Goal: Task Accomplishment & Management: Manage account settings

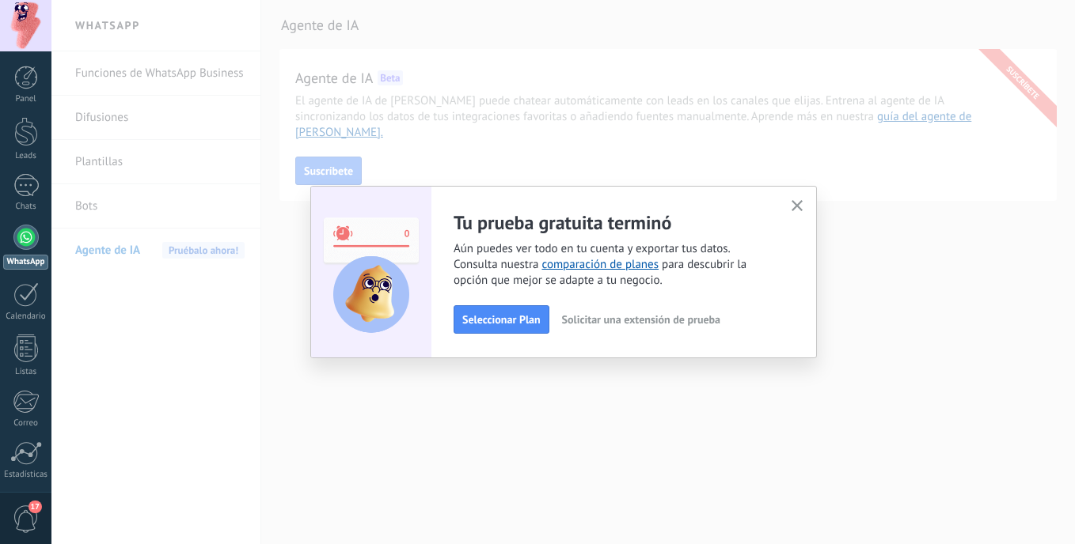
click at [790, 210] on button "button" at bounding box center [797, 206] width 20 height 21
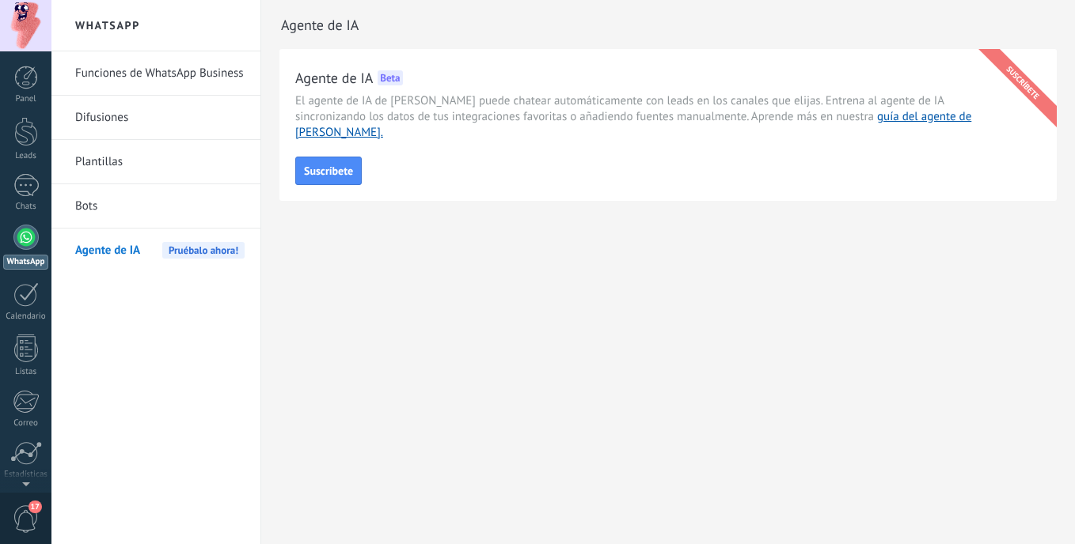
click at [14, 233] on div at bounding box center [25, 237] width 25 height 25
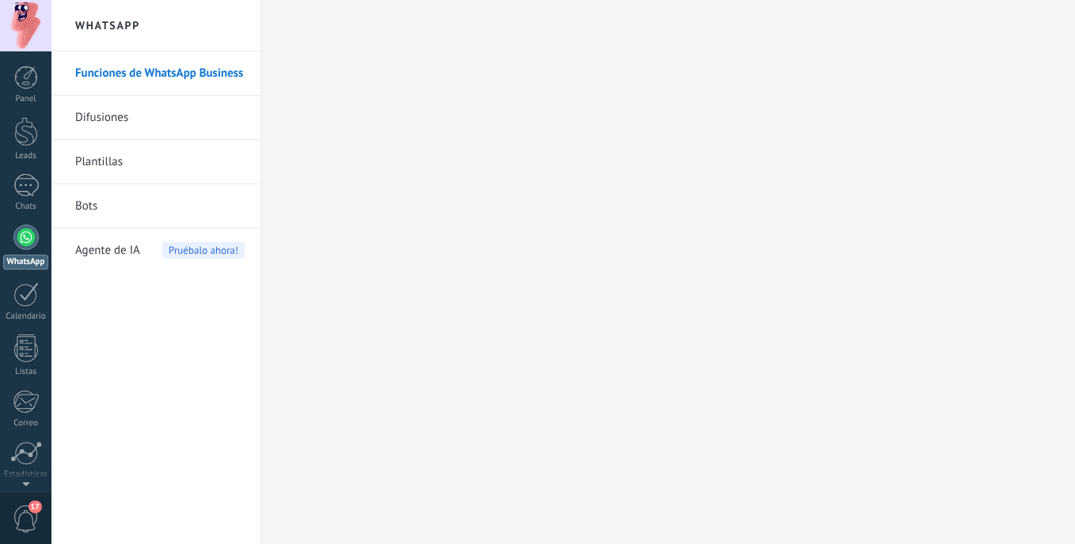
click at [173, 249] on span "Pruébalo ahora!" at bounding box center [203, 250] width 82 height 17
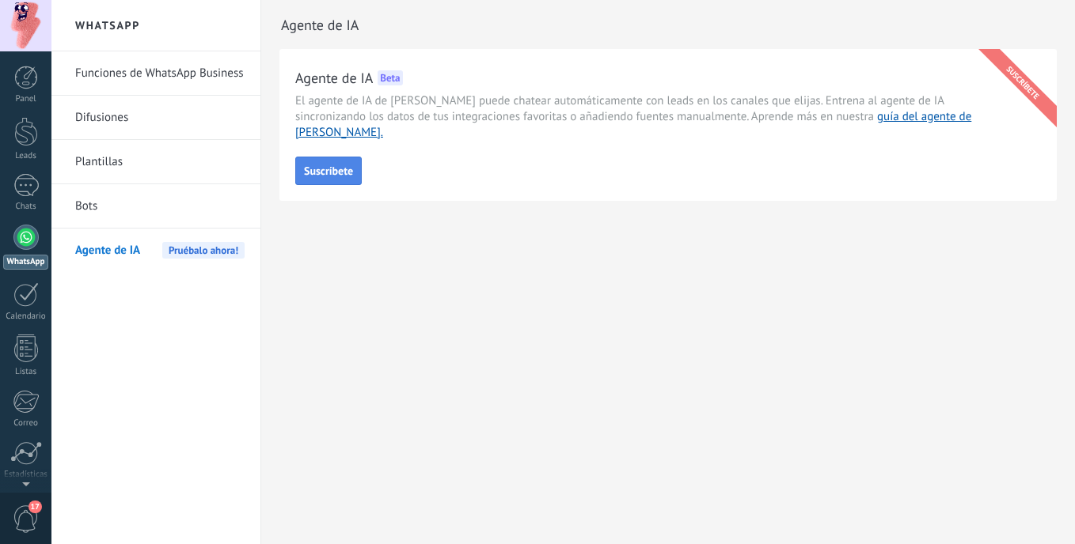
click at [310, 166] on button "Suscríbete" at bounding box center [328, 171] width 66 height 28
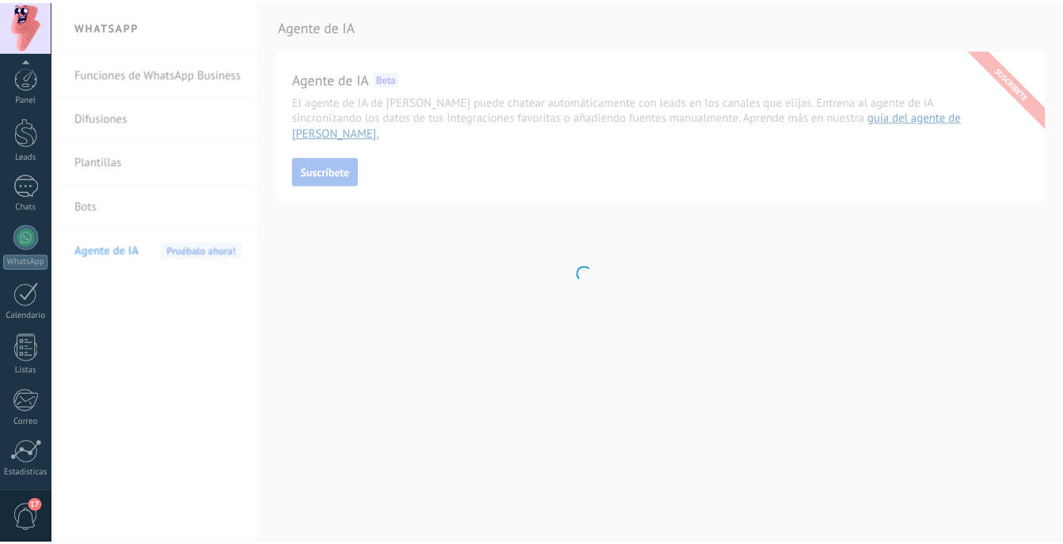
scroll to position [114, 0]
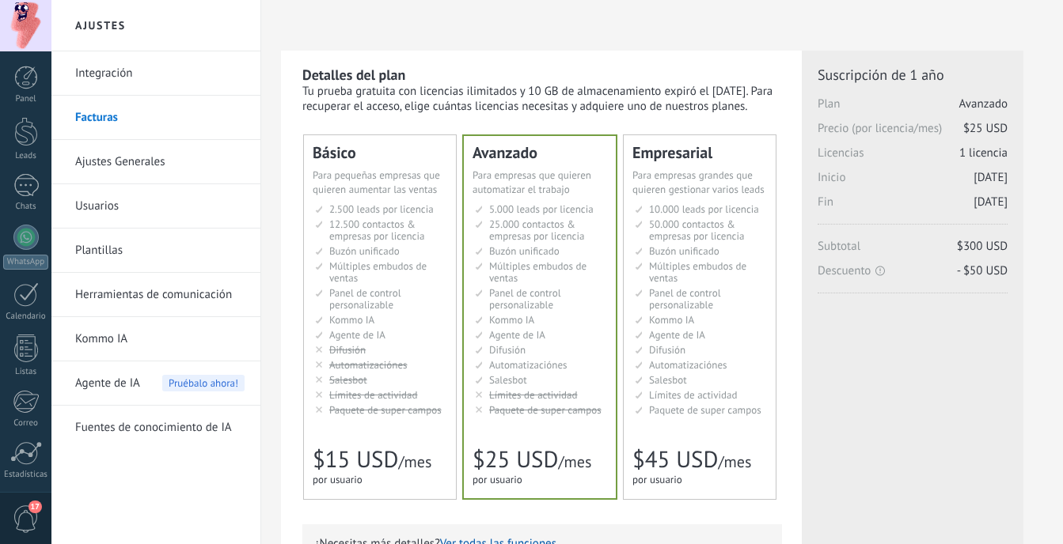
click at [419, 196] on div "Для увеличения продаж в малом бизнесе For small businesses that want to boost s…" at bounding box center [380, 183] width 135 height 28
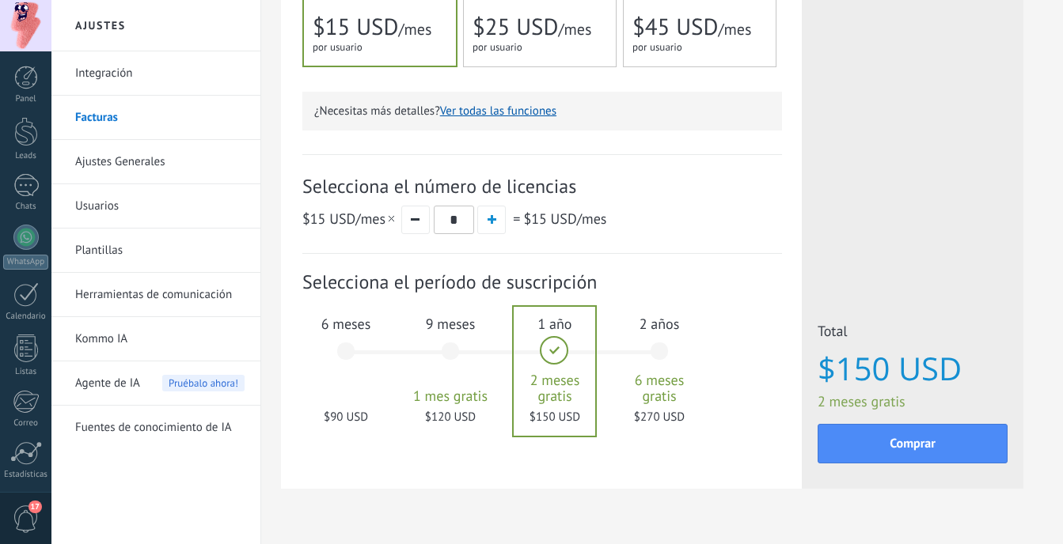
scroll to position [469, 0]
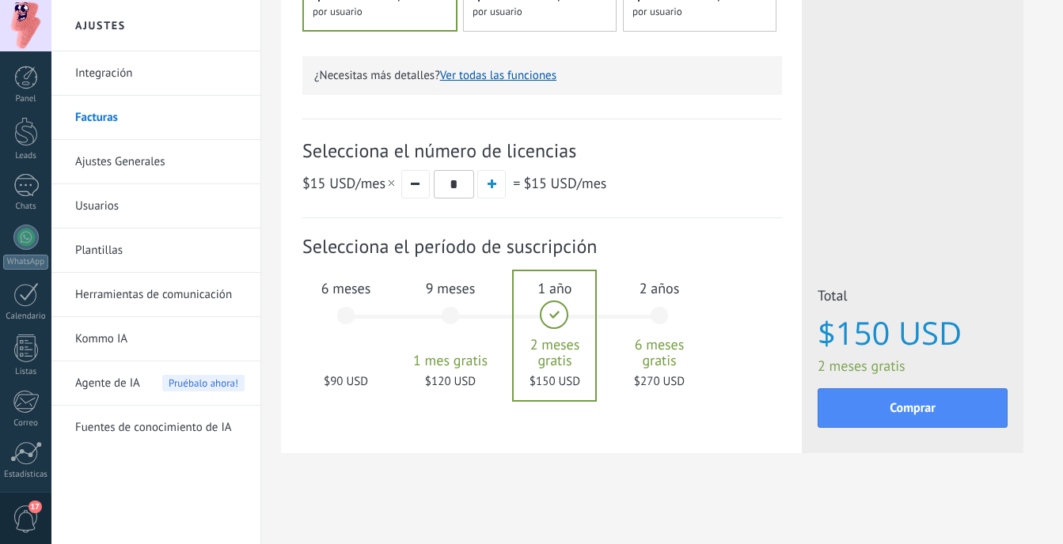
click at [355, 321] on div "6 meses $90 USD" at bounding box center [345, 323] width 85 height 112
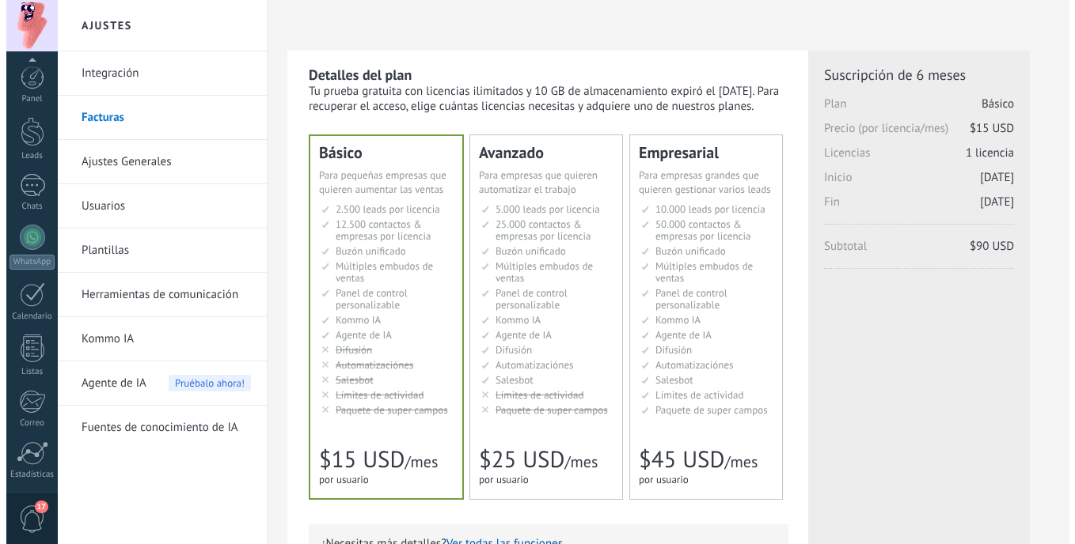
scroll to position [114, 0]
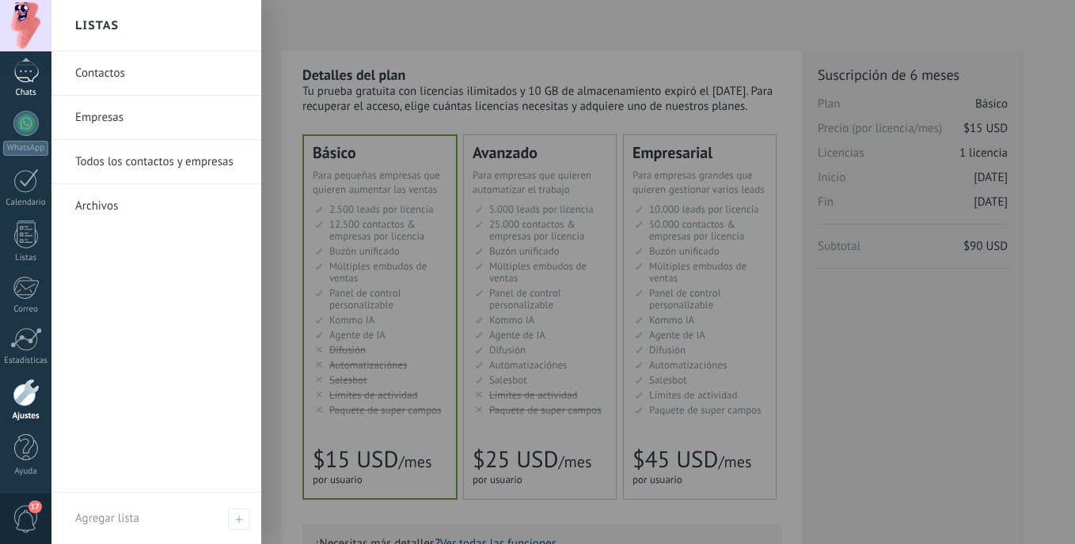
click at [28, 96] on div "Chats" at bounding box center [26, 93] width 46 height 10
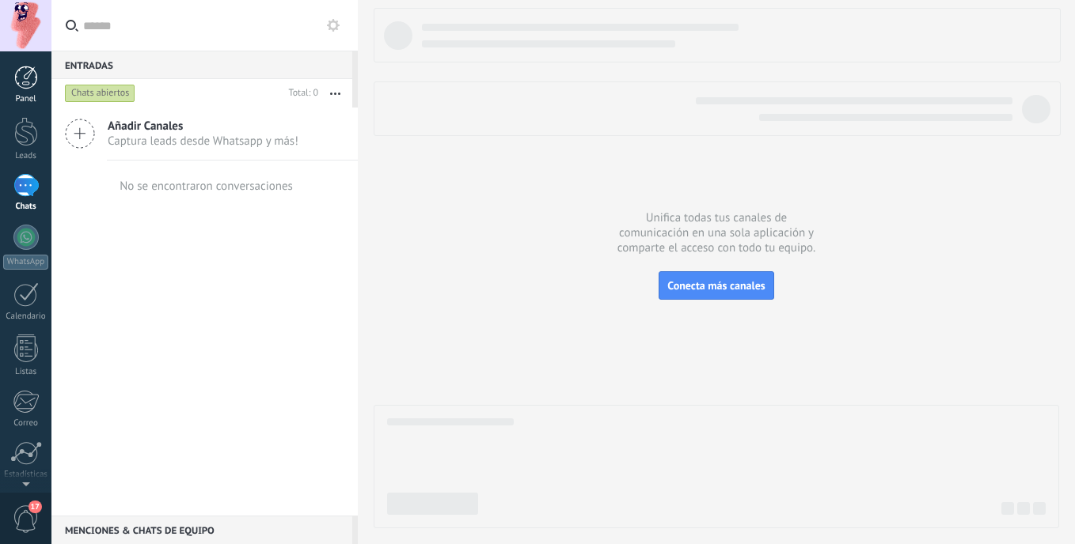
click at [14, 82] on div at bounding box center [26, 78] width 24 height 24
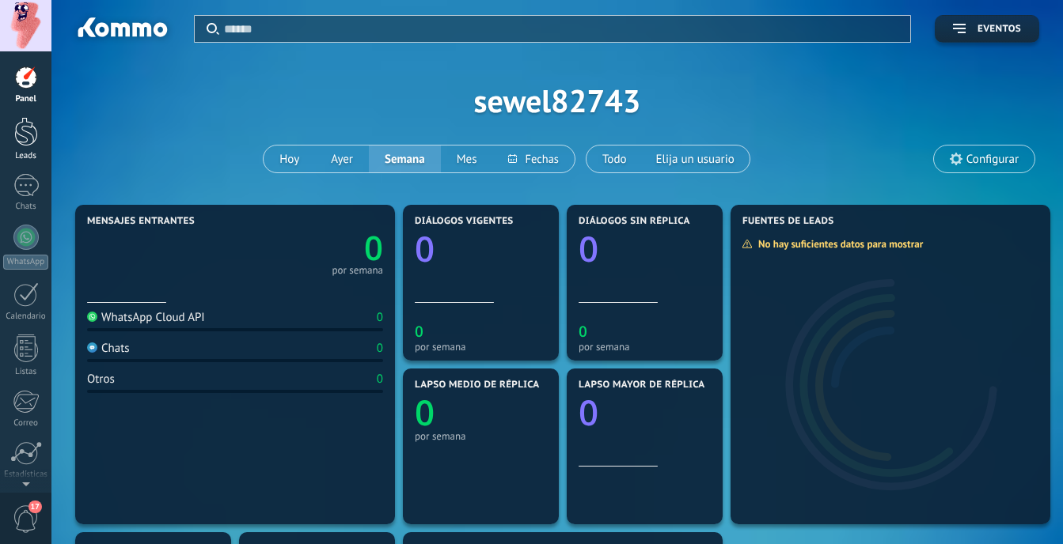
click at [26, 127] on div at bounding box center [26, 131] width 24 height 29
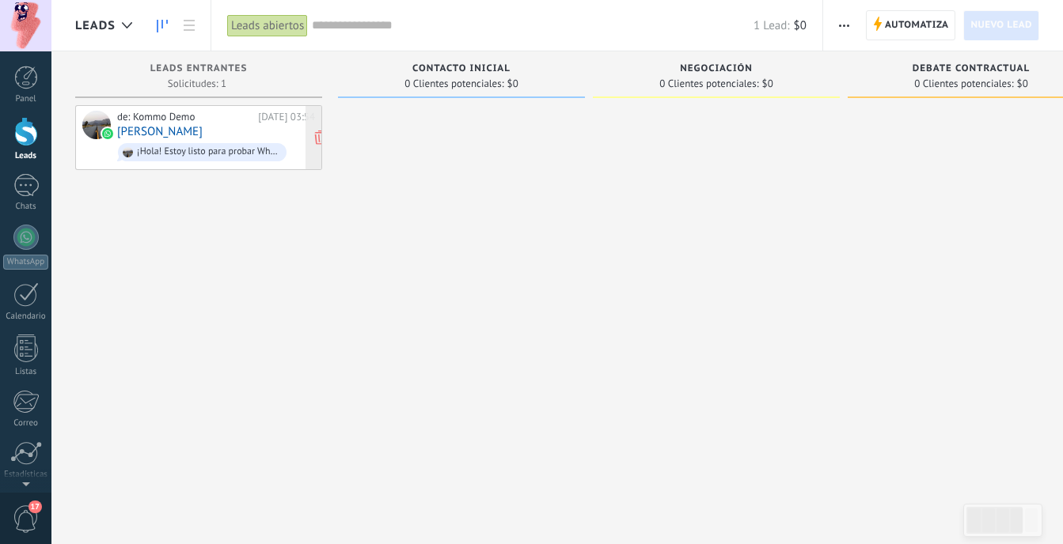
click at [137, 115] on div "de: Kommo Demo" at bounding box center [184, 117] width 135 height 13
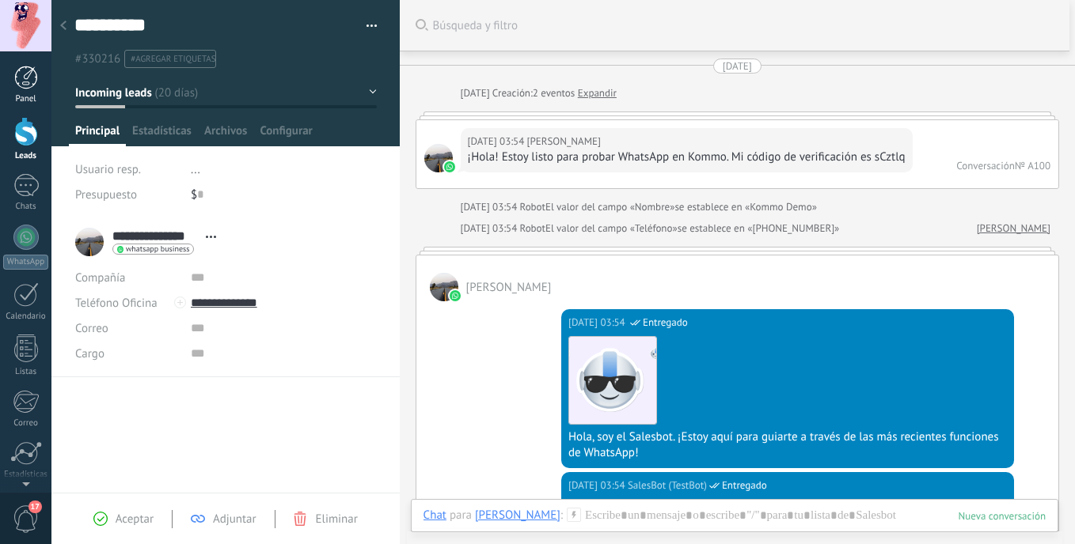
click at [30, 74] on div at bounding box center [26, 78] width 24 height 24
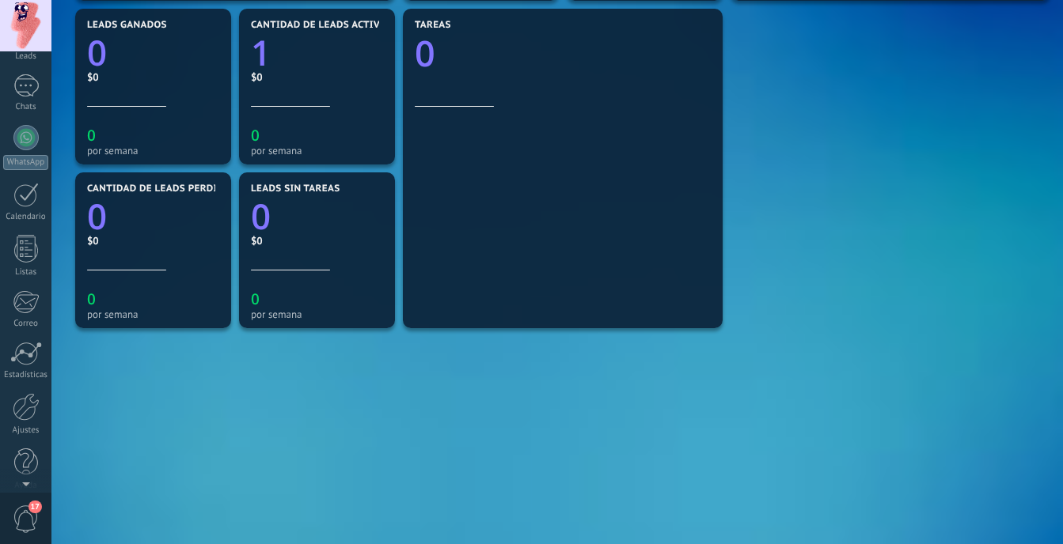
scroll to position [114, 0]
drag, startPoint x: 28, startPoint y: 482, endPoint x: 30, endPoint y: 467, distance: 15.2
click at [30, 482] on div "© 2025 derechos reservados | Términos de uso Soporte técnico Em Mtz ID de cuent…" at bounding box center [25, 272] width 51 height 544
click at [22, 392] on div at bounding box center [26, 393] width 27 height 28
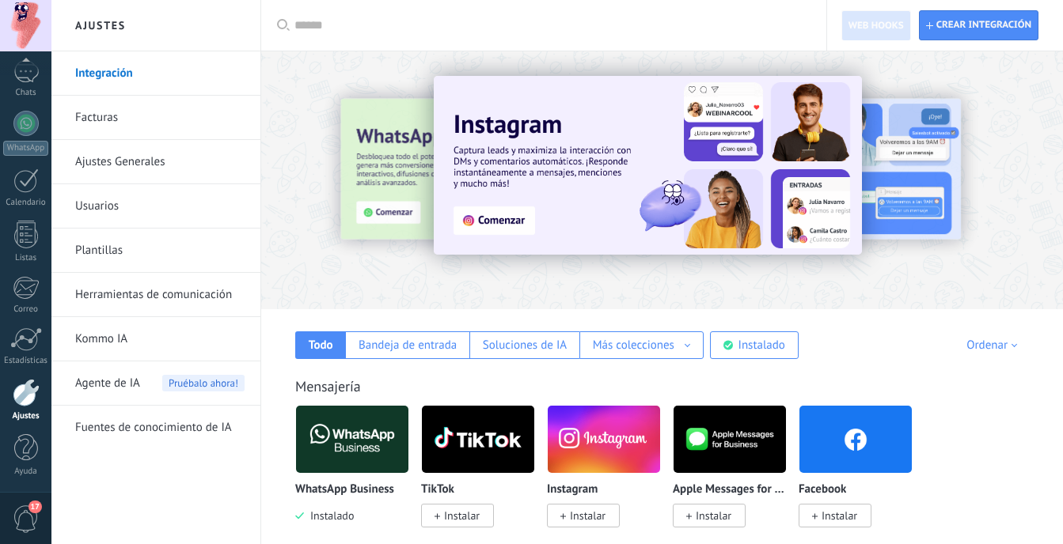
click at [137, 343] on link "Kommo IA" at bounding box center [159, 339] width 169 height 44
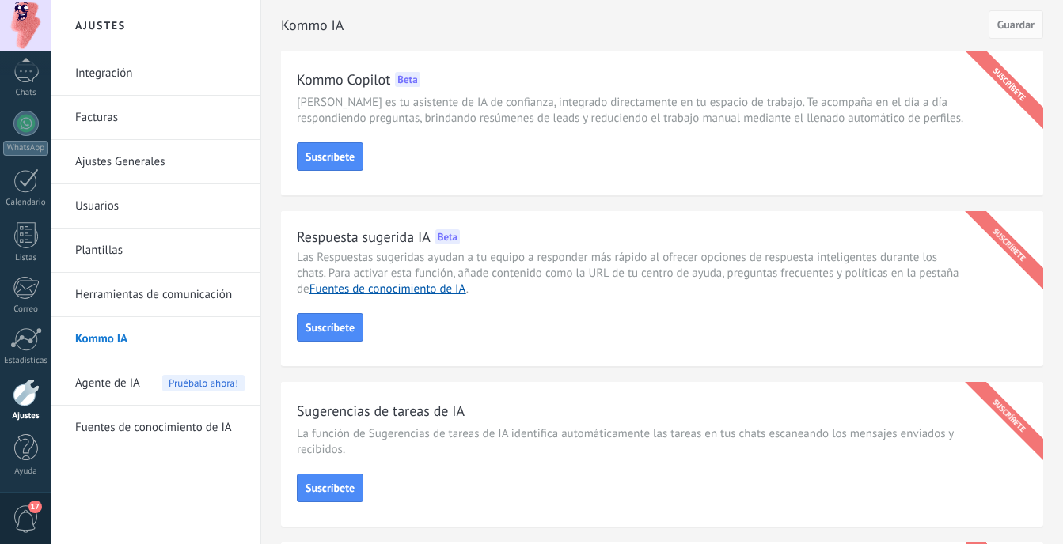
click at [145, 370] on div "Agente de IA Pruébalo ahora!" at bounding box center [159, 384] width 169 height 44
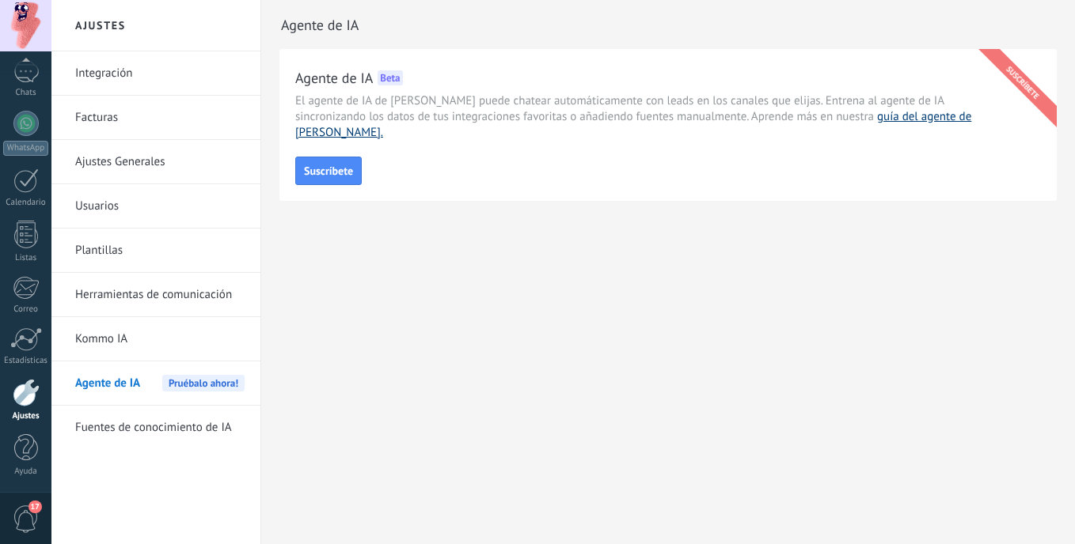
click at [828, 117] on link "guía del agente de [PERSON_NAME]." at bounding box center [633, 124] width 676 height 31
